Goal: Find specific page/section: Find specific page/section

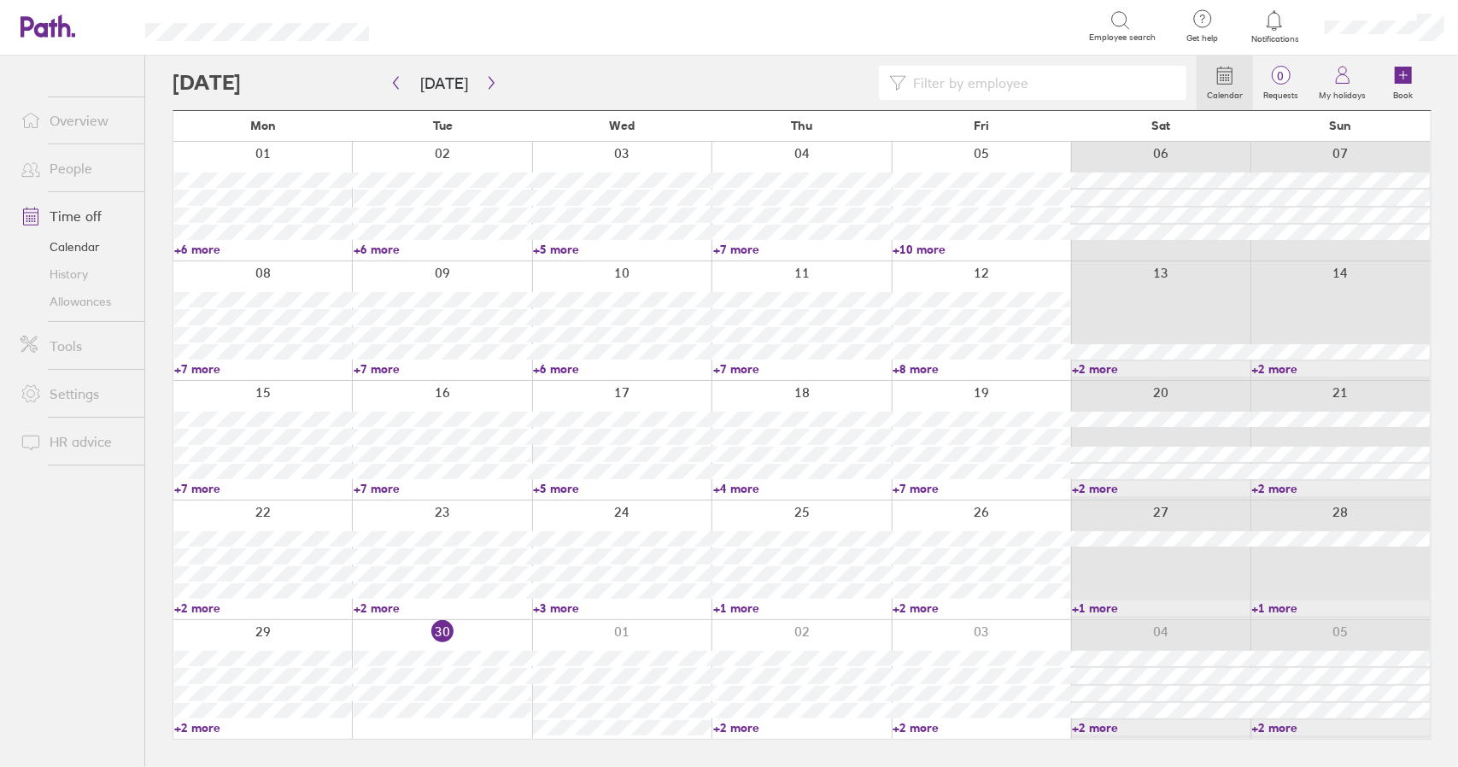
click at [736, 725] on link "+2 more" at bounding box center [802, 727] width 178 height 15
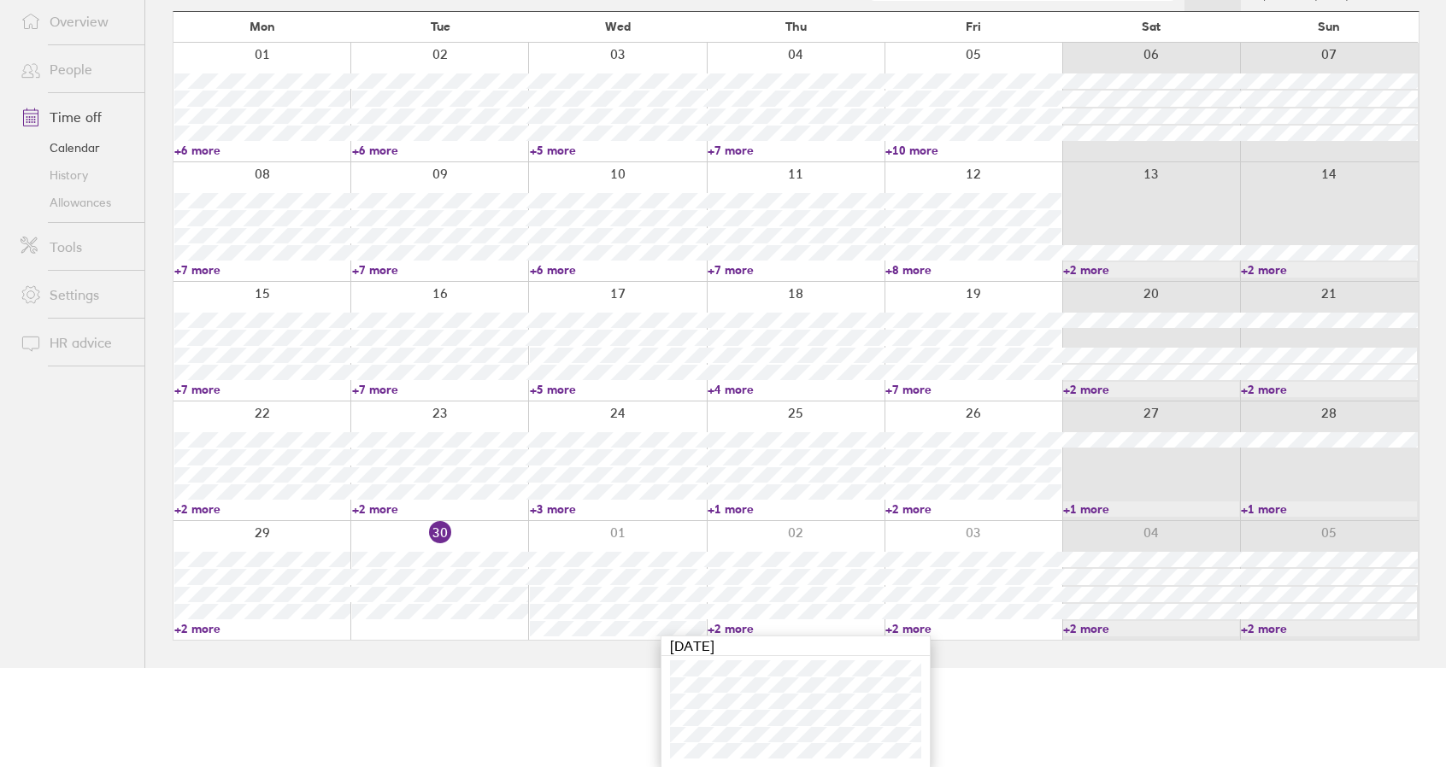
scroll to position [99, 0]
click at [730, 631] on link "+2 more" at bounding box center [795, 628] width 176 height 15
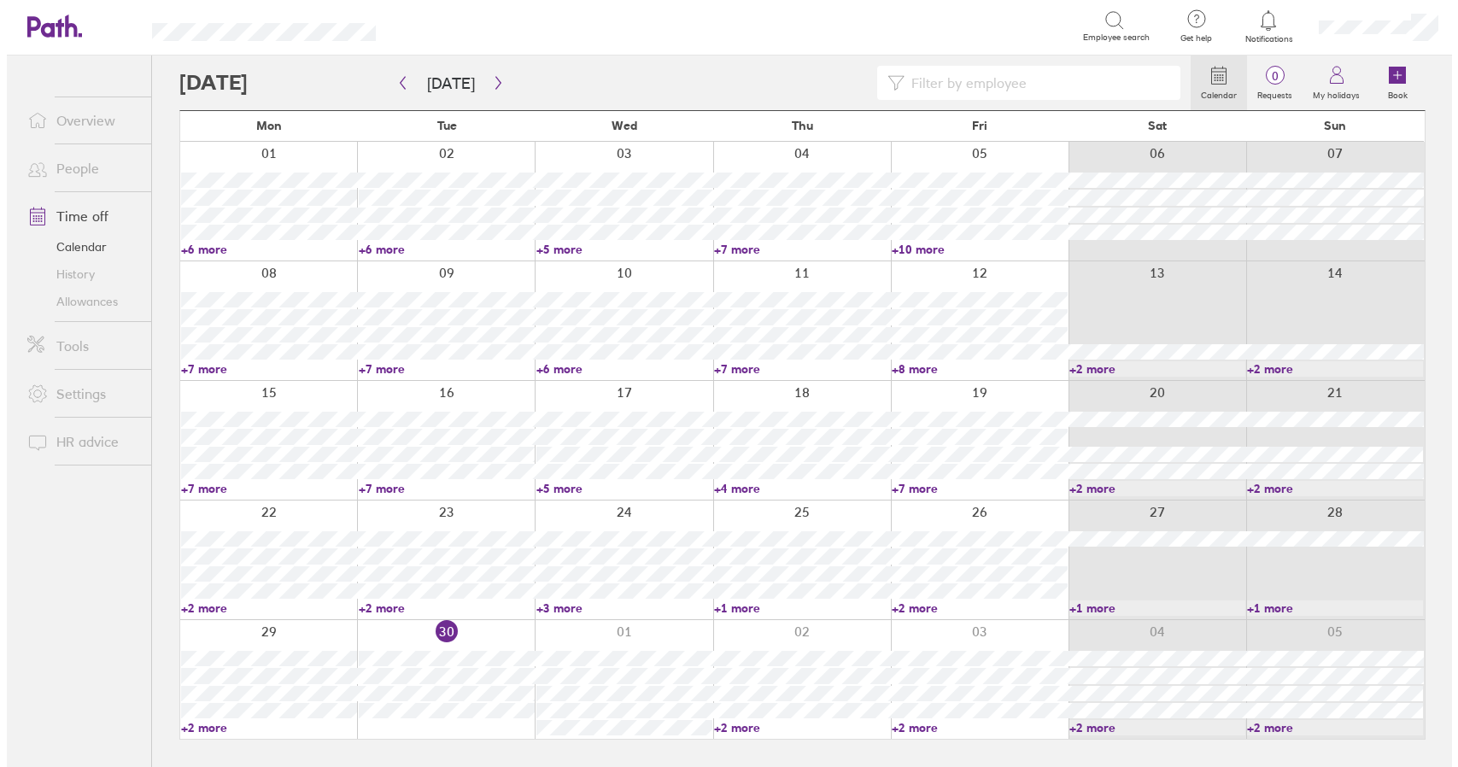
scroll to position [0, 0]
click at [80, 215] on link "Time off" at bounding box center [76, 216] width 138 height 34
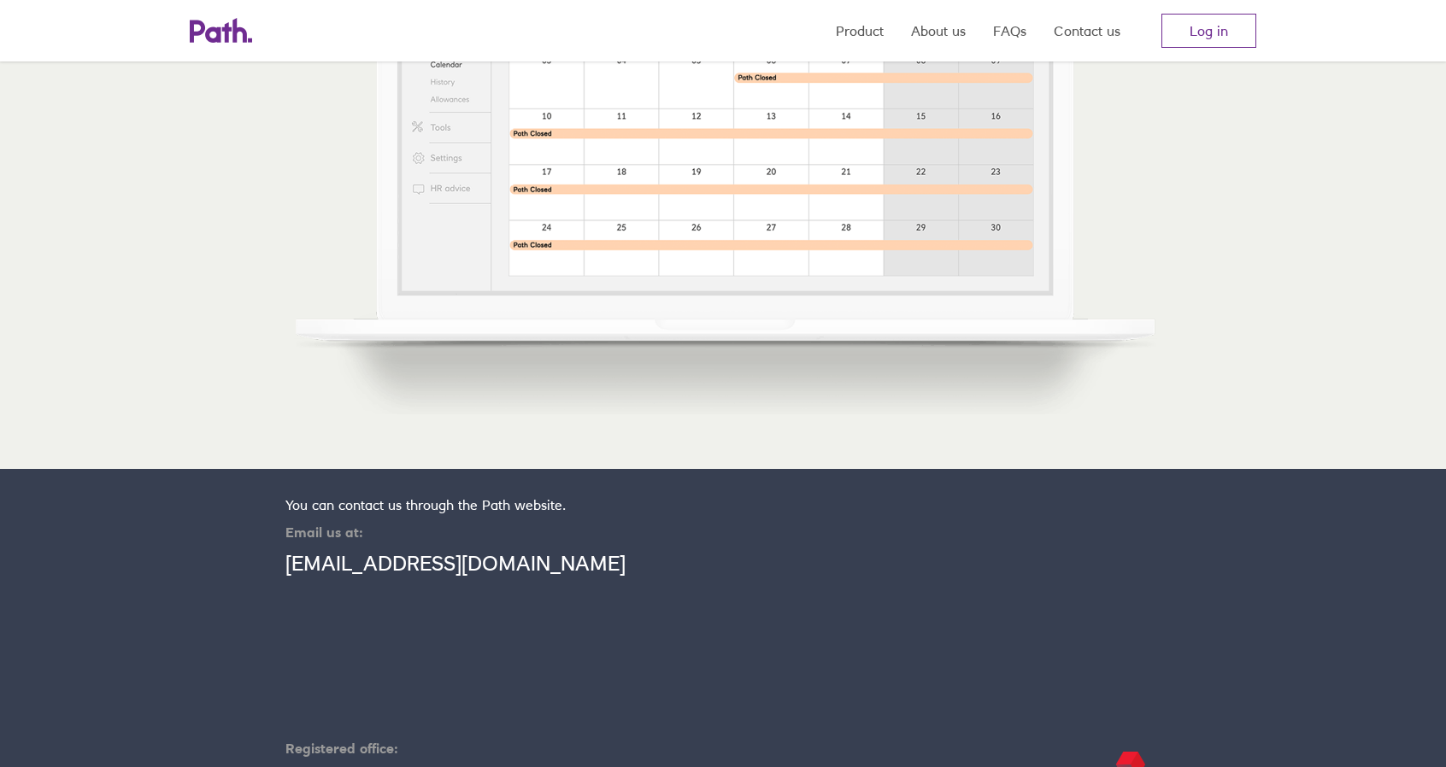
scroll to position [595, 0]
